Goal: Task Accomplishment & Management: Complete application form

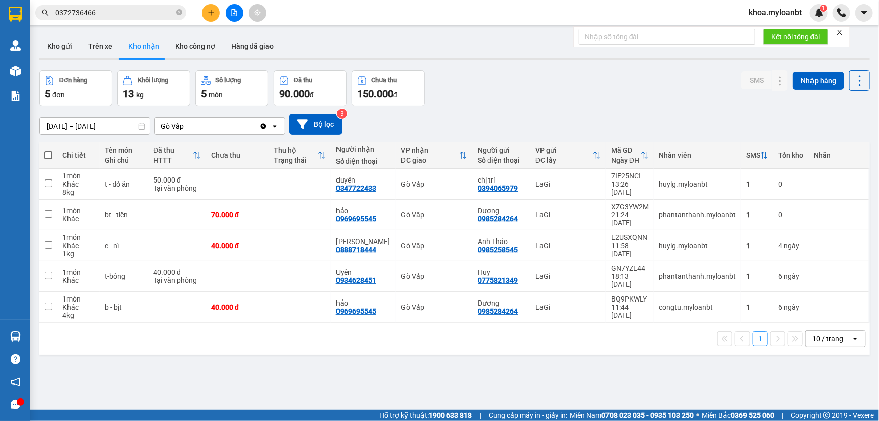
click at [209, 18] on button at bounding box center [211, 13] width 18 height 18
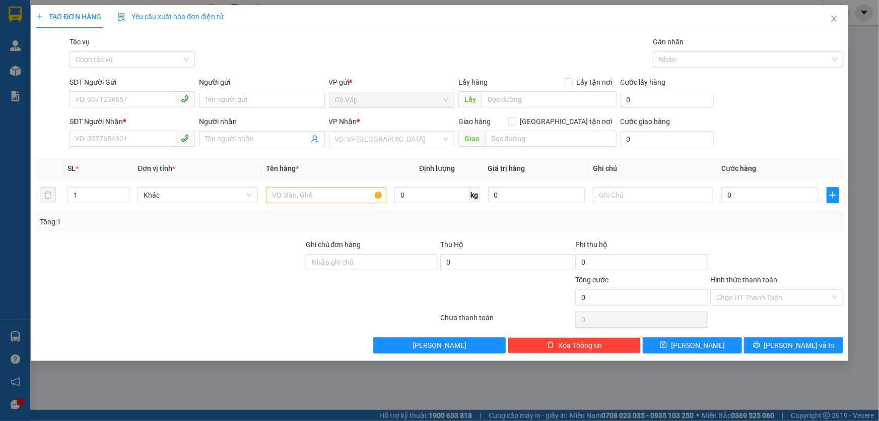
click at [125, 90] on div "SĐT Người Gửi" at bounding box center [132, 84] width 125 height 15
click at [129, 103] on input "SĐT Người Gửi" at bounding box center [123, 99] width 106 height 16
type input "0372212927"
click at [129, 125] on div "0372212927 - dũng" at bounding box center [132, 120] width 125 height 16
type input "dũng"
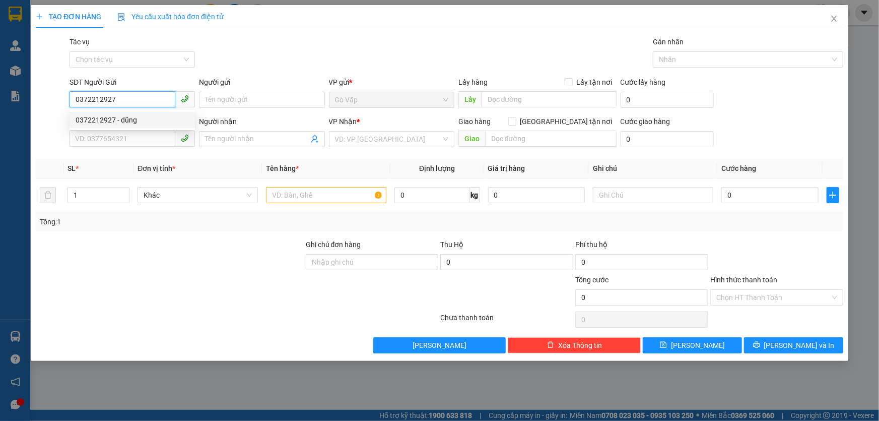
type input "0372212927"
type input "dũng"
type input "0372212927"
click at [295, 196] on input "text" at bounding box center [326, 195] width 120 height 16
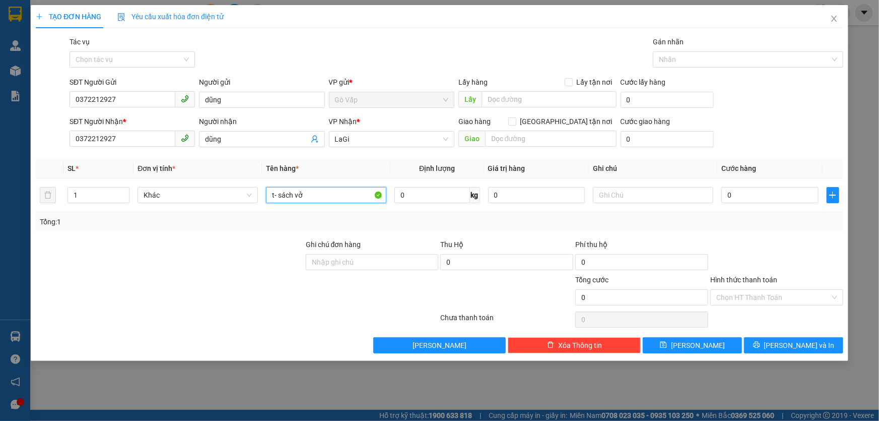
type input "t- sách vở"
drag, startPoint x: 427, startPoint y: 208, endPoint x: 430, endPoint y: 199, distance: 9.3
click at [428, 208] on td "0 kg" at bounding box center [436, 195] width 93 height 34
click at [431, 196] on input "0" at bounding box center [431, 195] width 75 height 16
type input "10"
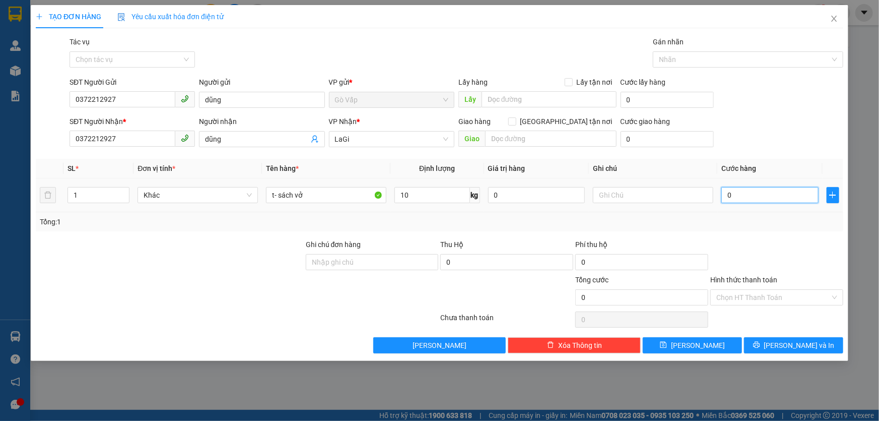
click at [759, 198] on input "0" at bounding box center [769, 195] width 97 height 16
type input "5"
type input "50"
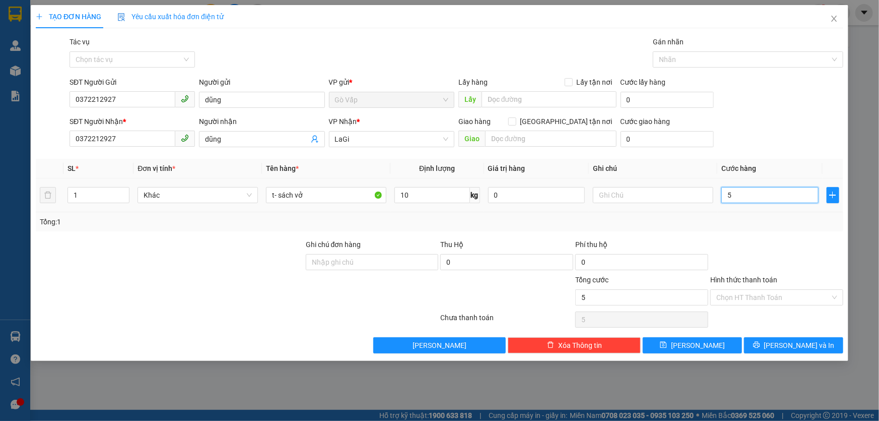
type input "50"
type input "50.000"
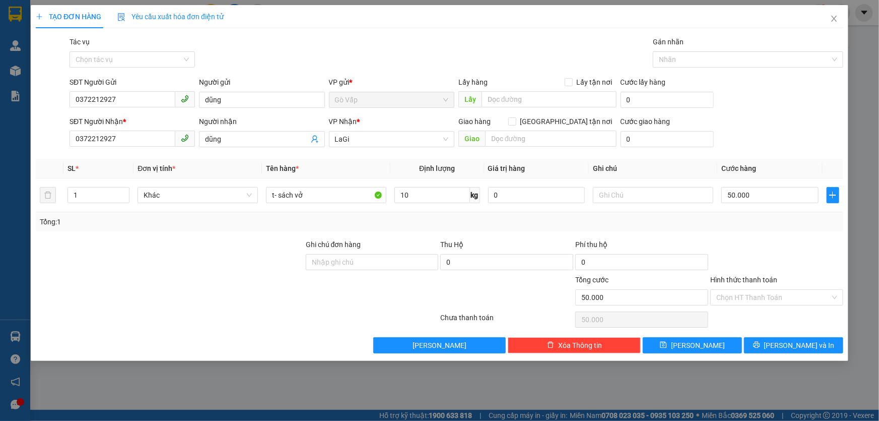
drag, startPoint x: 796, startPoint y: 238, endPoint x: 804, endPoint y: 278, distance: 41.0
click at [797, 244] on div at bounding box center [776, 256] width 135 height 35
click at [787, 337] on button "[PERSON_NAME] và In" at bounding box center [793, 345] width 99 height 16
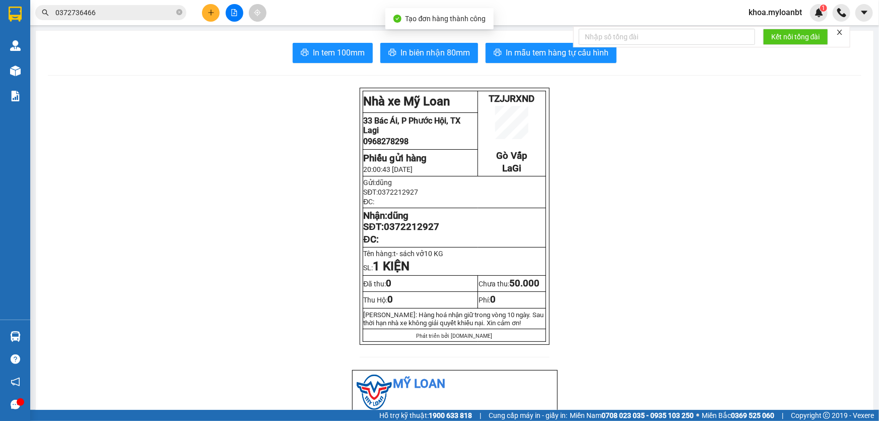
click at [594, 47] on form "Kết nối tổng đài" at bounding box center [711, 36] width 277 height 21
click at [590, 47] on div "Kết nối tổng đài" at bounding box center [711, 36] width 277 height 21
click at [559, 49] on span "In mẫu tem hàng tự cấu hình" at bounding box center [557, 52] width 103 height 13
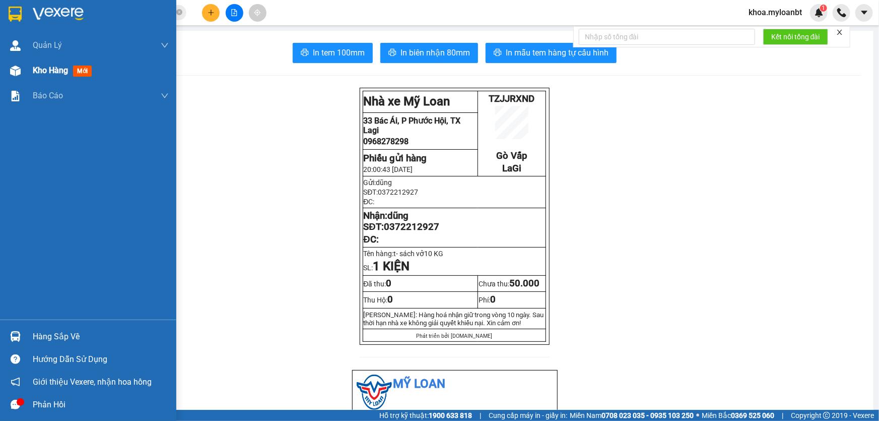
click at [10, 67] on img at bounding box center [15, 70] width 11 height 11
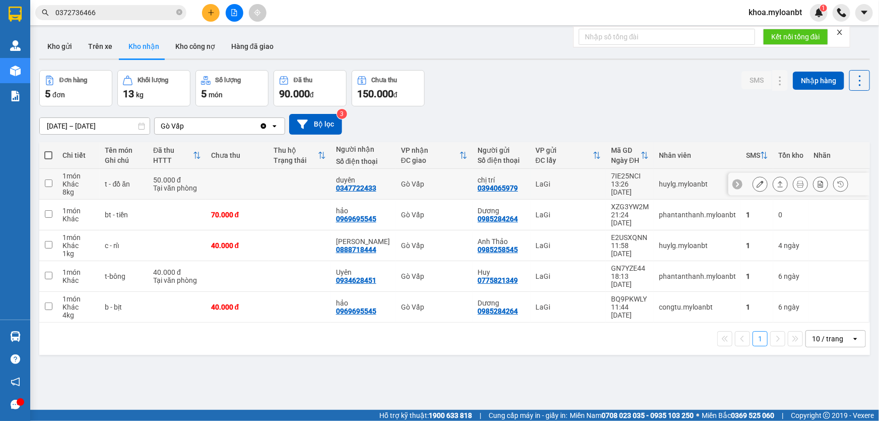
click at [773, 183] on div at bounding box center [780, 183] width 15 height 15
click at [778, 185] on button at bounding box center [780, 184] width 14 height 18
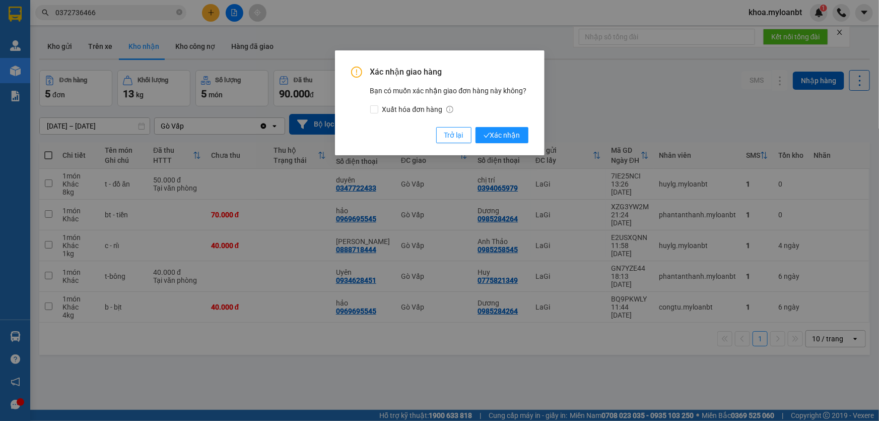
click at [519, 144] on div "Xác nhận giao hàng Bạn có muốn xác nhận giao đơn hàng này không? Xuất hóa đơn h…" at bounding box center [440, 102] width 210 height 105
click at [515, 129] on span "Xác nhận" at bounding box center [502, 134] width 37 height 11
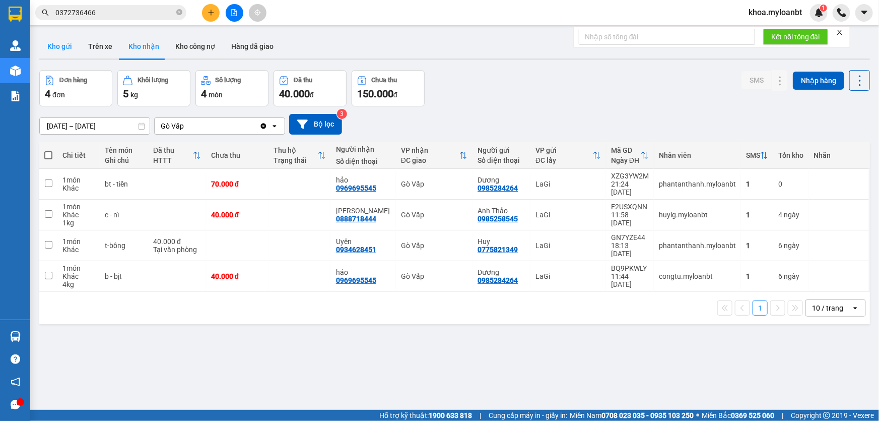
click at [74, 54] on button "Kho gửi" at bounding box center [59, 46] width 41 height 24
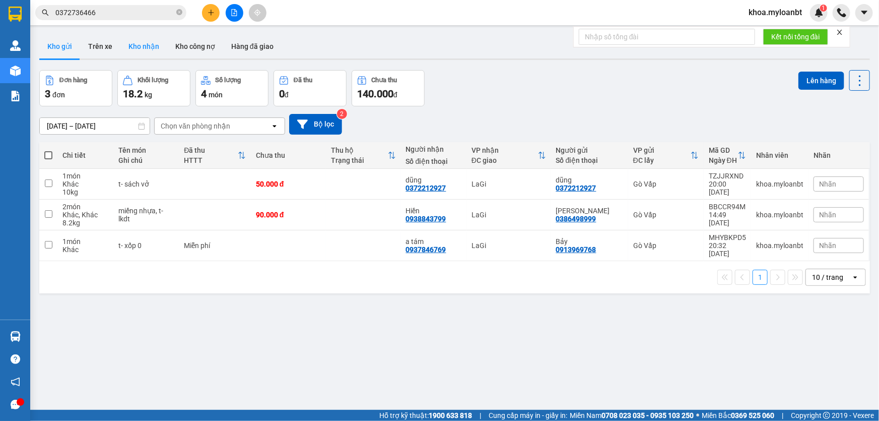
click at [130, 41] on button "Kho nhận" at bounding box center [143, 46] width 47 height 24
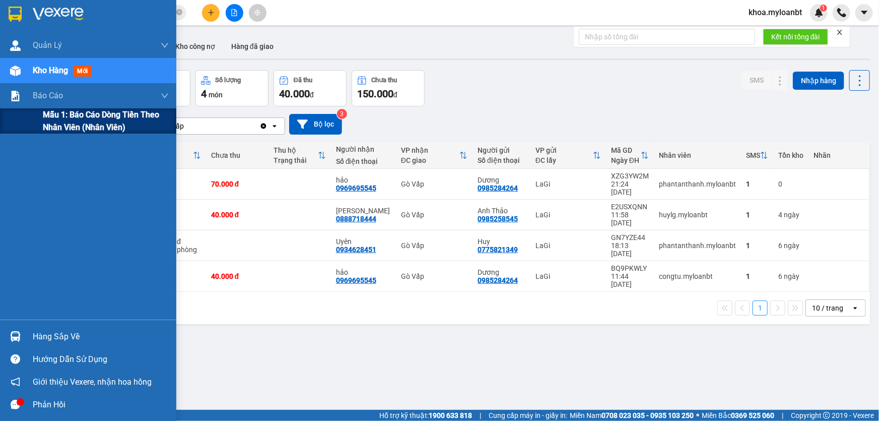
click at [46, 115] on span "Mẫu 1: Báo cáo dòng tiền theo nhân viên (Nhân viên)" at bounding box center [106, 120] width 126 height 25
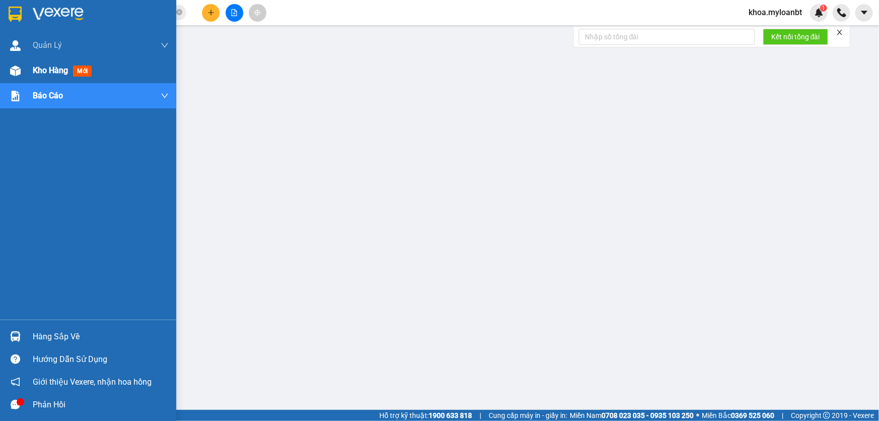
click at [1, 73] on div "Kho hàng mới" at bounding box center [88, 70] width 176 height 25
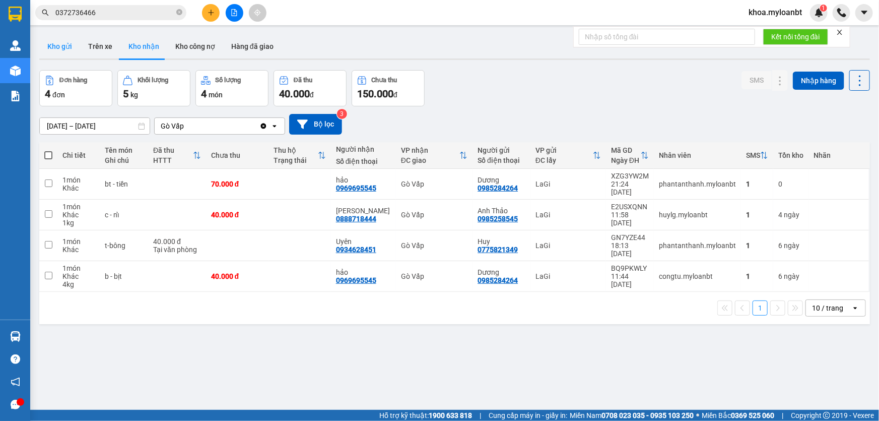
click at [57, 45] on button "Kho gửi" at bounding box center [59, 46] width 41 height 24
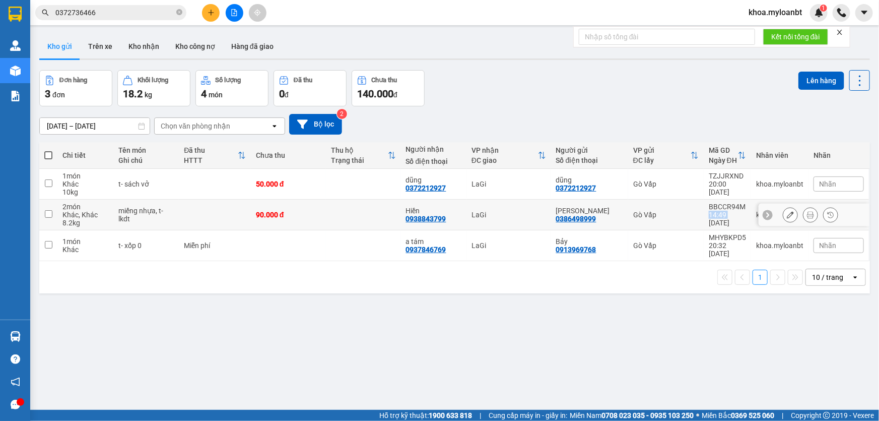
drag, startPoint x: 701, startPoint y: 216, endPoint x: 713, endPoint y: 217, distance: 12.1
click at [717, 216] on td "BBCCR94M 14:49 [DATE]" at bounding box center [727, 214] width 47 height 31
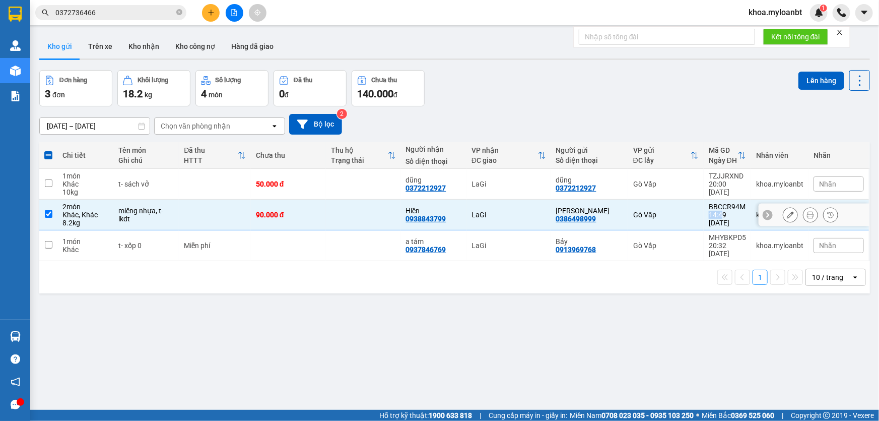
click at [709, 214] on div "14:49 [DATE]" at bounding box center [727, 219] width 37 height 16
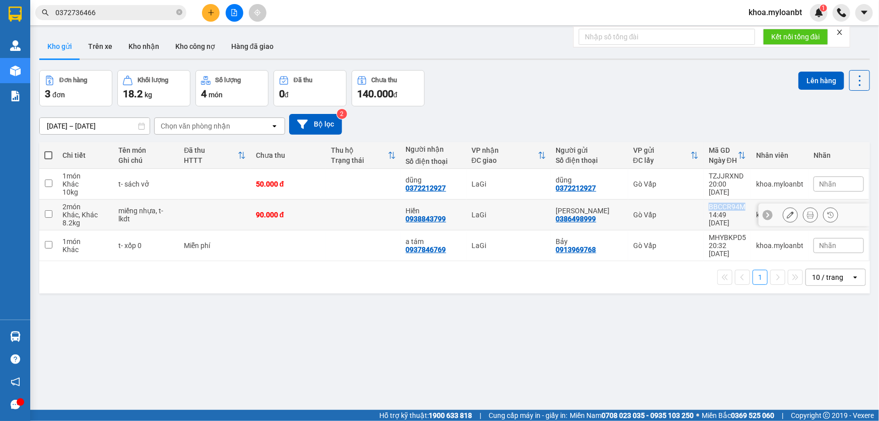
drag, startPoint x: 704, startPoint y: 211, endPoint x: 739, endPoint y: 210, distance: 35.3
click at [739, 210] on div "BBCCR94M" at bounding box center [727, 206] width 37 height 8
checkbox input "true"
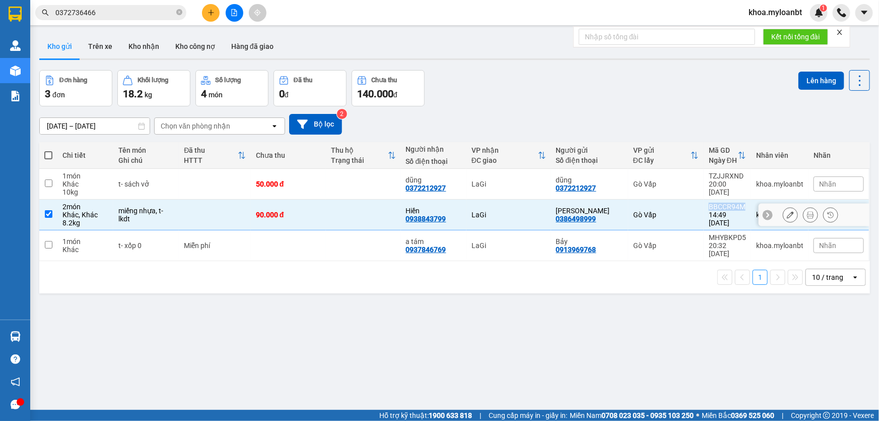
copy div "BBCCR94M"
